Goal: Task Accomplishment & Management: Use online tool/utility

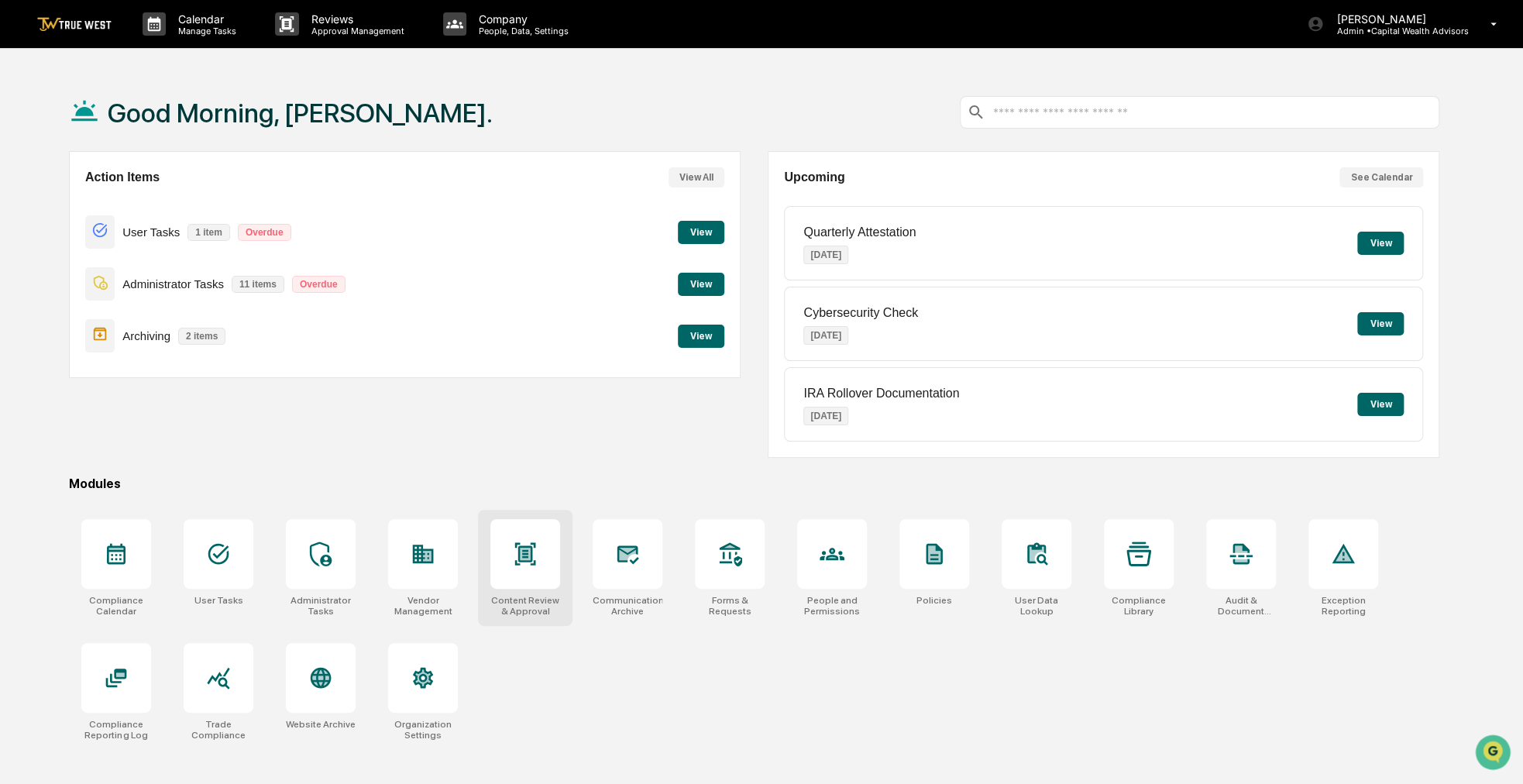
click at [548, 513] on div "Content Review & Approval" at bounding box center [525, 568] width 95 height 116
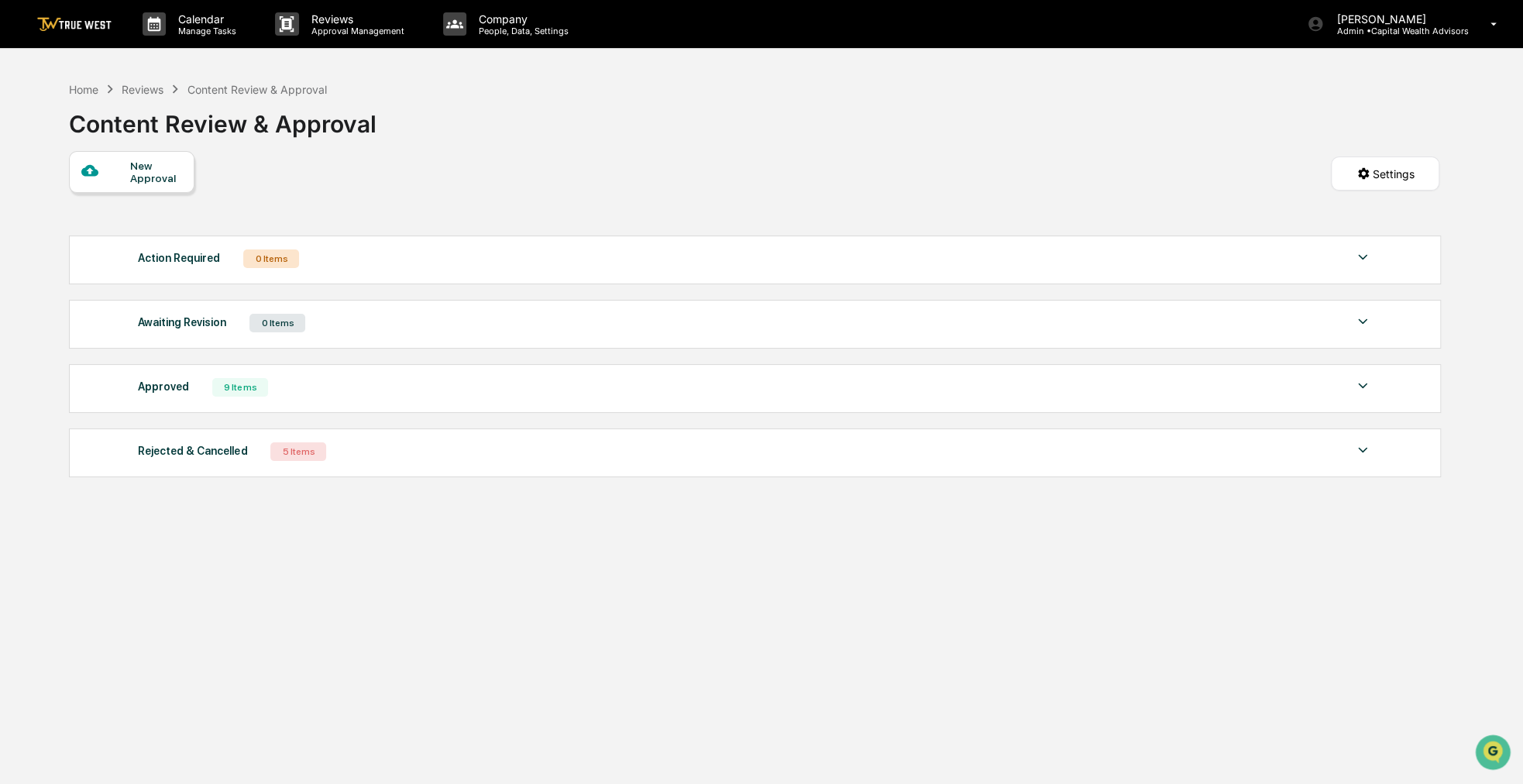
click at [525, 402] on div "Approved 9 Items File Name Review Id Created Date Requested By Compliance Owner…" at bounding box center [755, 388] width 1372 height 49
click at [1318, 401] on div "Approved 9 Items File Name Review Id Created Date Requested By Compliance Owner…" at bounding box center [755, 388] width 1372 height 49
click at [1369, 391] on img at bounding box center [1362, 385] width 18 height 18
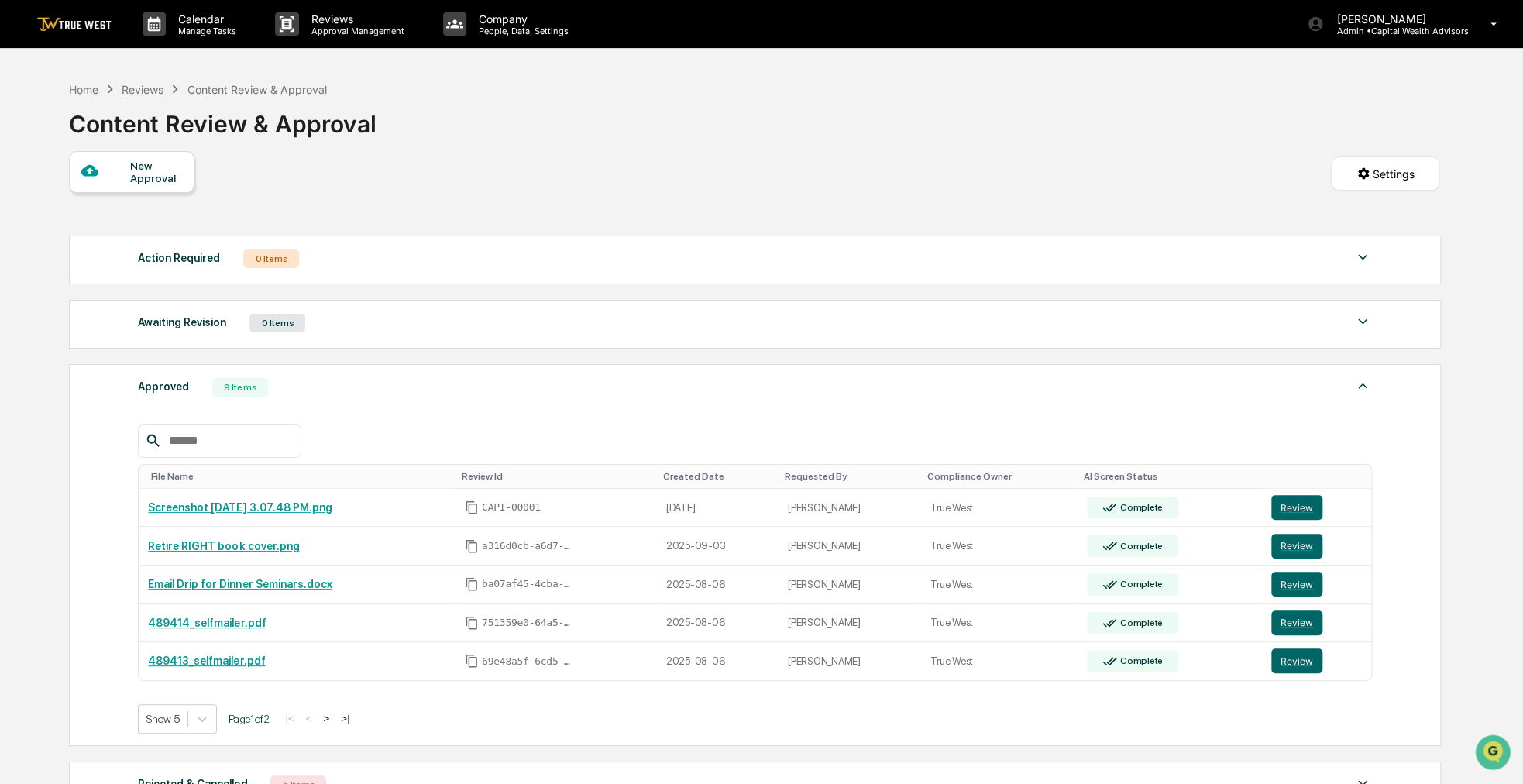
drag, startPoint x: 1028, startPoint y: 195, endPoint x: 986, endPoint y: 182, distance: 44.0
click at [986, 182] on div "New Approval Settings" at bounding box center [754, 190] width 1370 height 76
click at [1293, 507] on button "Review" at bounding box center [1297, 507] width 51 height 25
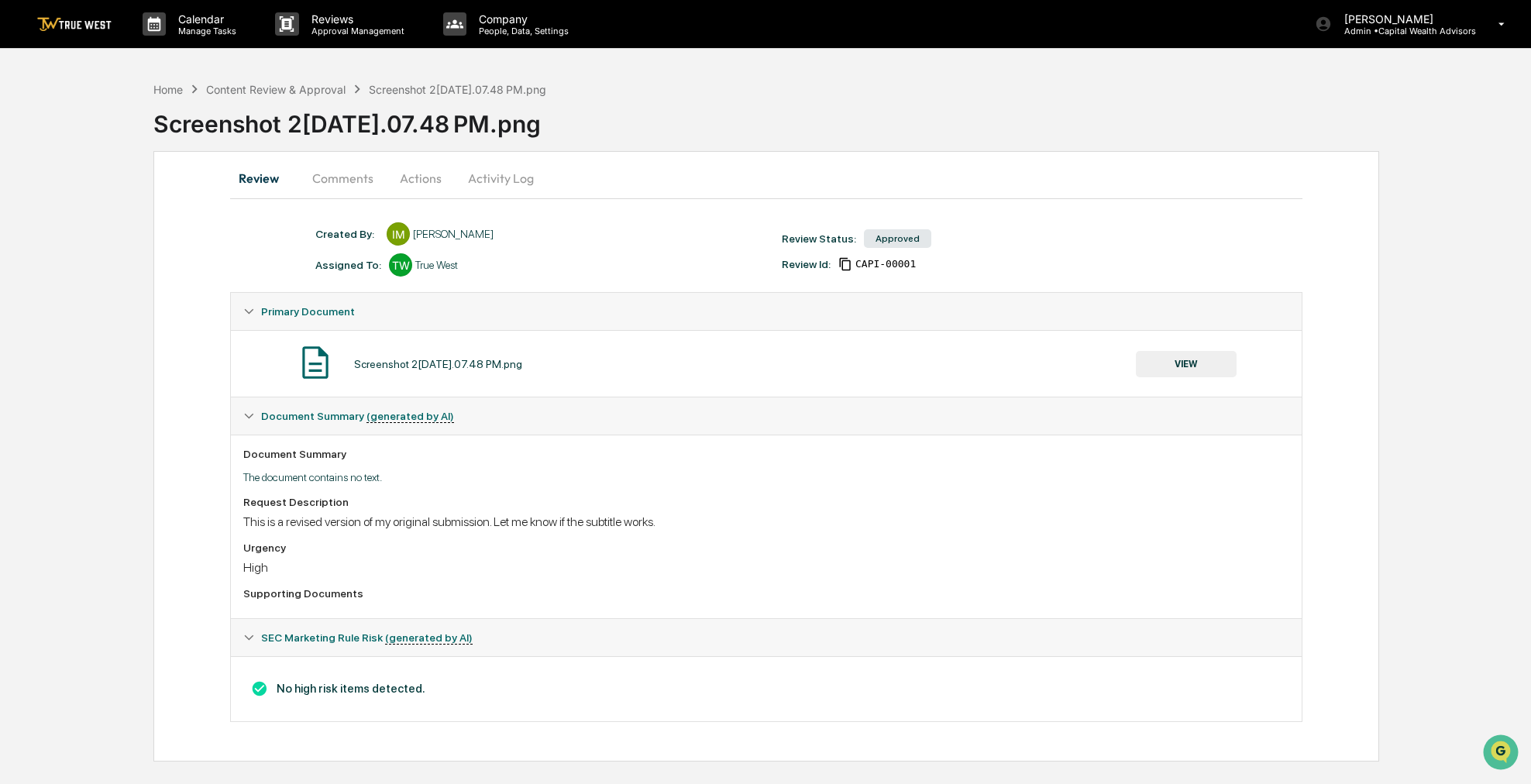
drag, startPoint x: 1152, startPoint y: 260, endPoint x: 1137, endPoint y: 258, distance: 15.1
click at [1137, 258] on div "Review Id: CAPI-00001" at bounding box center [1007, 264] width 466 height 14
click at [1166, 359] on button "VIEW" at bounding box center [1186, 363] width 100 height 26
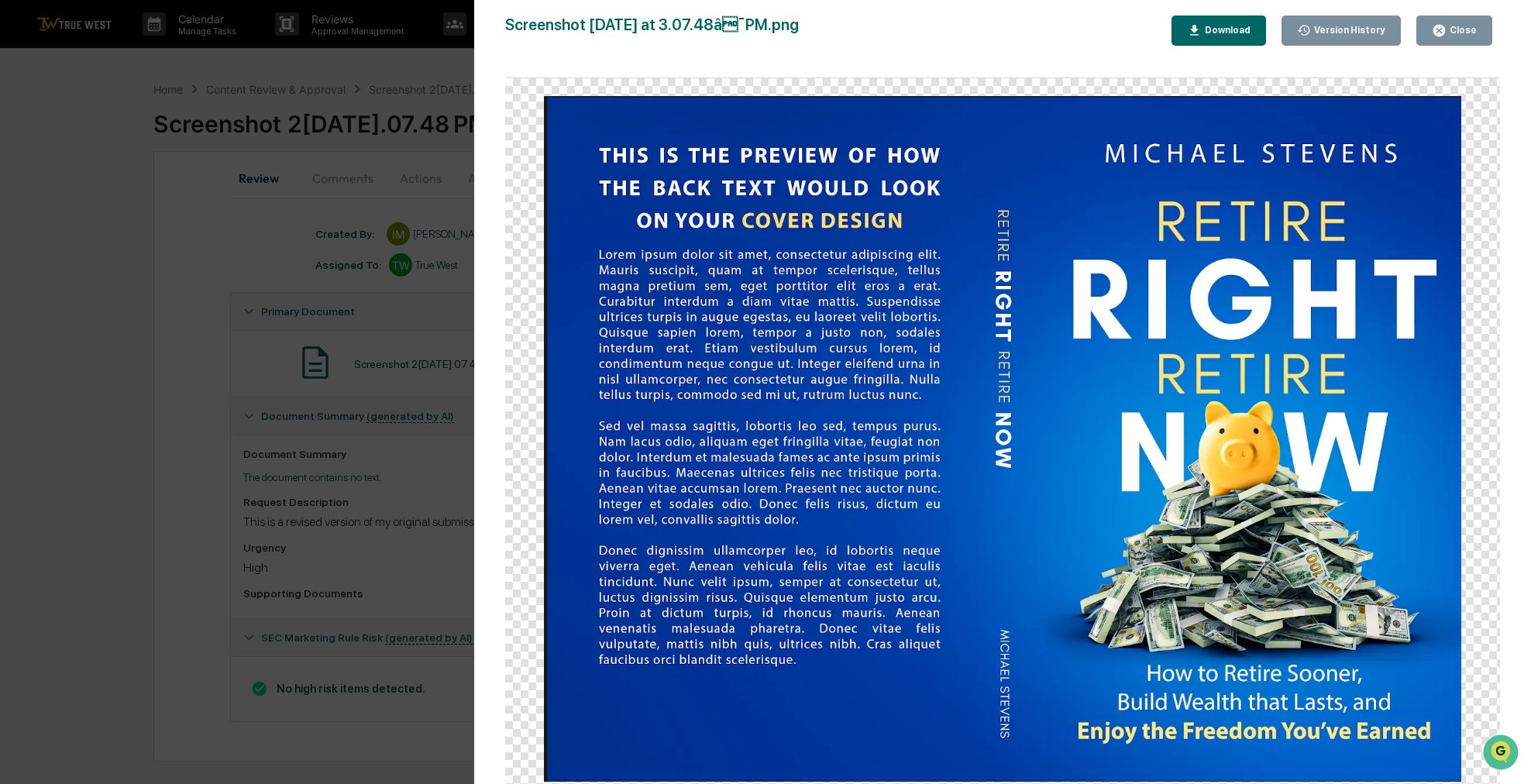
drag, startPoint x: 1041, startPoint y: 449, endPoint x: 1030, endPoint y: 449, distance: 11.0
click at [1030, 449] on img at bounding box center [1002, 439] width 917 height 685
click at [1461, 20] on button "Close" at bounding box center [1454, 30] width 76 height 30
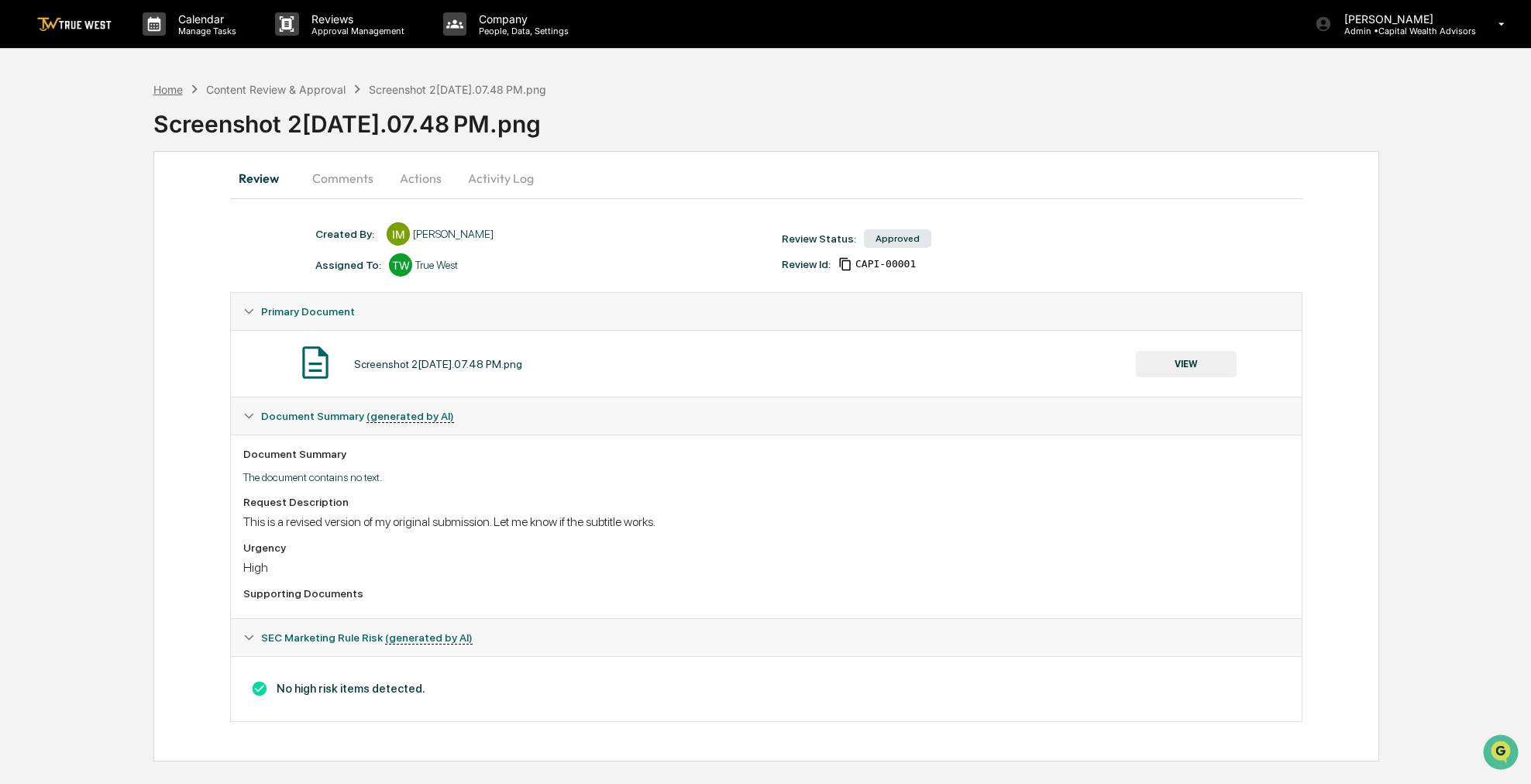
click at [169, 90] on div "Home" at bounding box center [167, 89] width 29 height 14
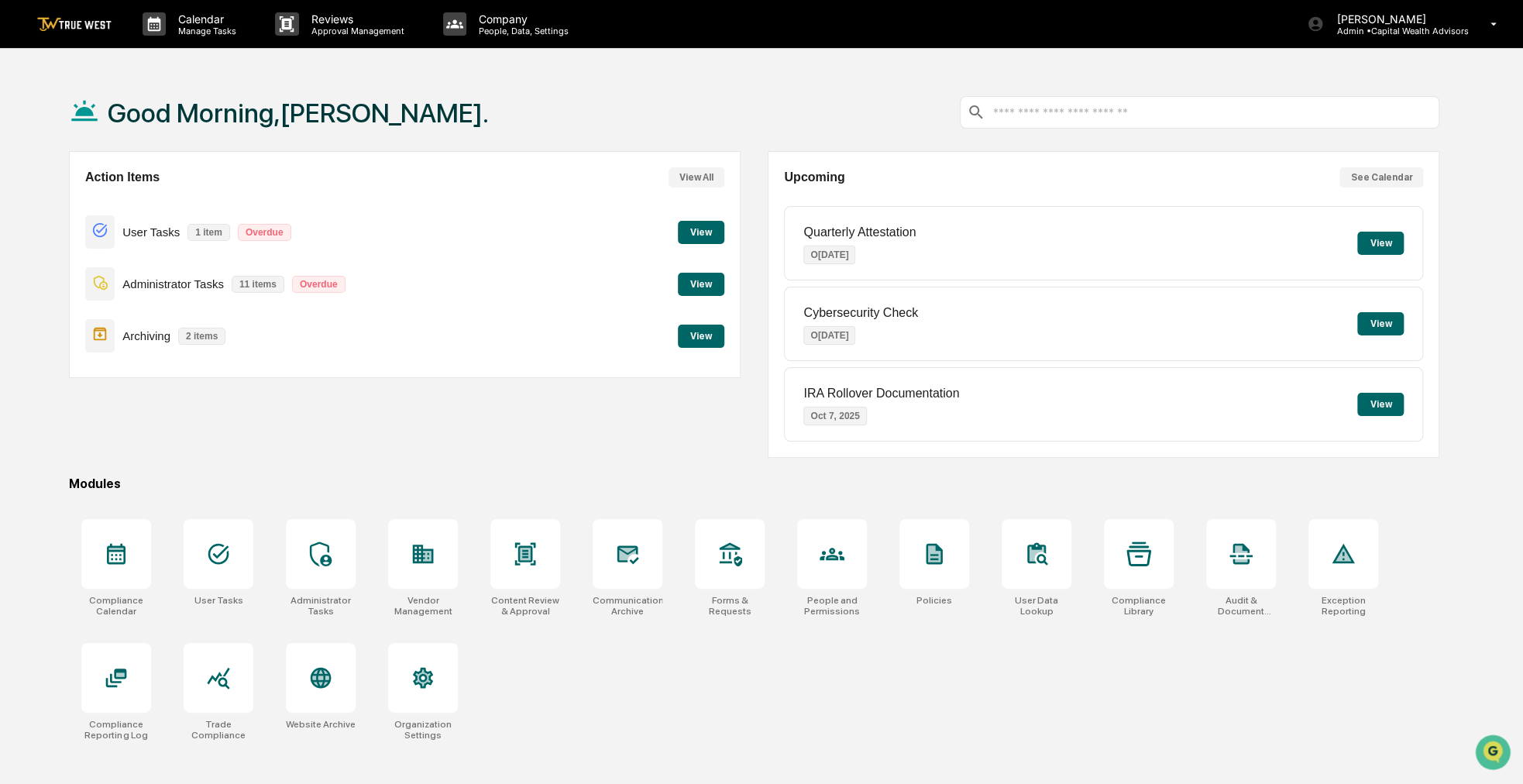
click at [753, 100] on div "Good Morning,[PERSON_NAME]." at bounding box center [754, 112] width 1370 height 77
click at [1461, 35] on p "Admin • Capital Wealth Advisors" at bounding box center [1395, 31] width 144 height 11
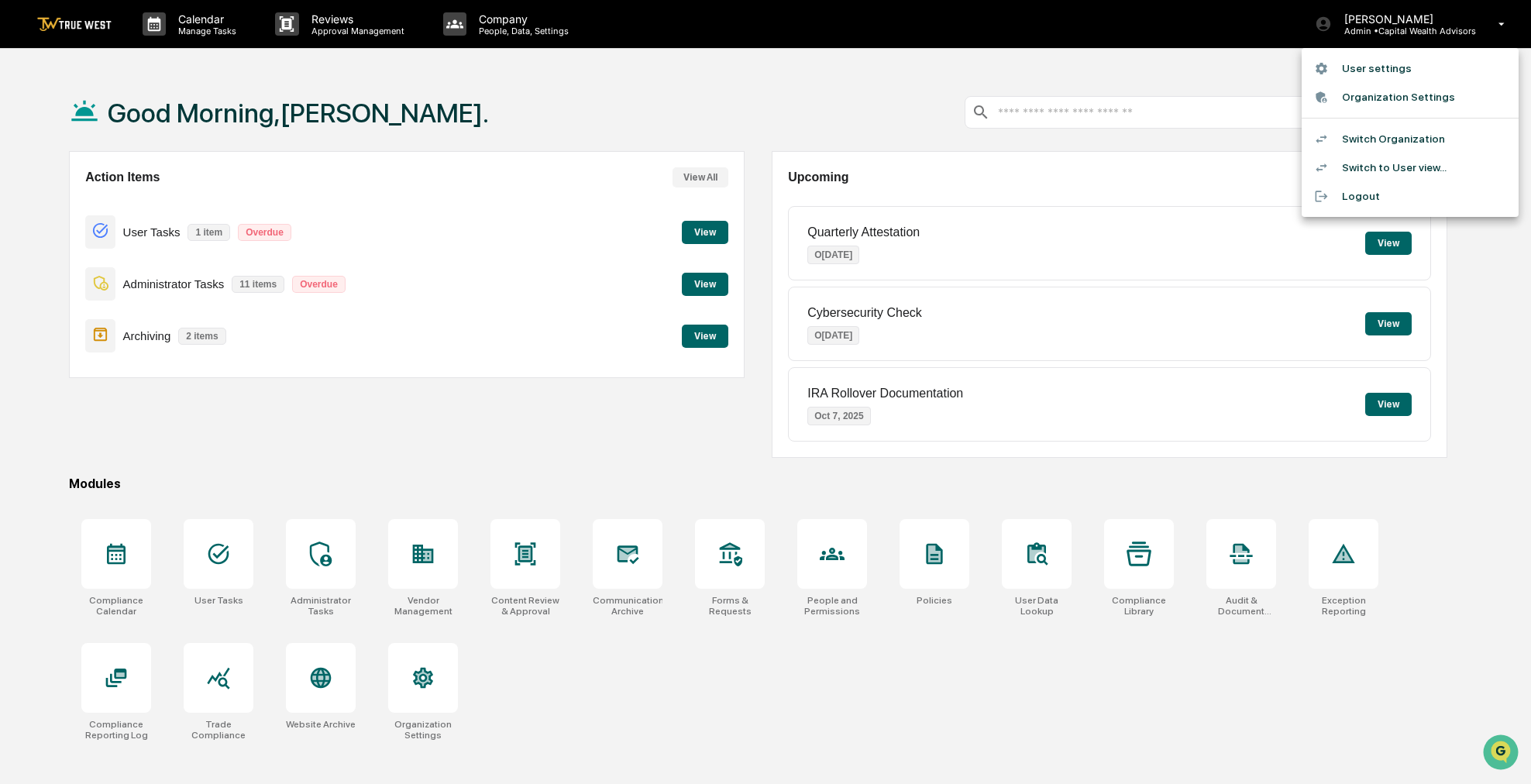
click at [1420, 135] on li "Switch Organization" at bounding box center [1410, 139] width 217 height 29
